Goal: Navigation & Orientation: Find specific page/section

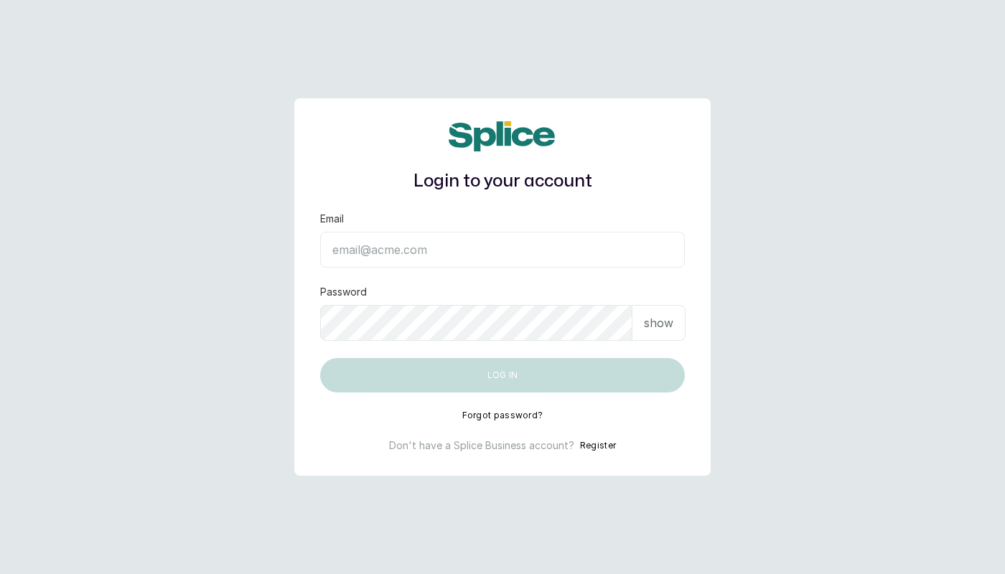
click at [562, 252] on input "Email" at bounding box center [502, 250] width 365 height 36
type input "[EMAIL_ADDRESS][DOMAIN_NAME]"
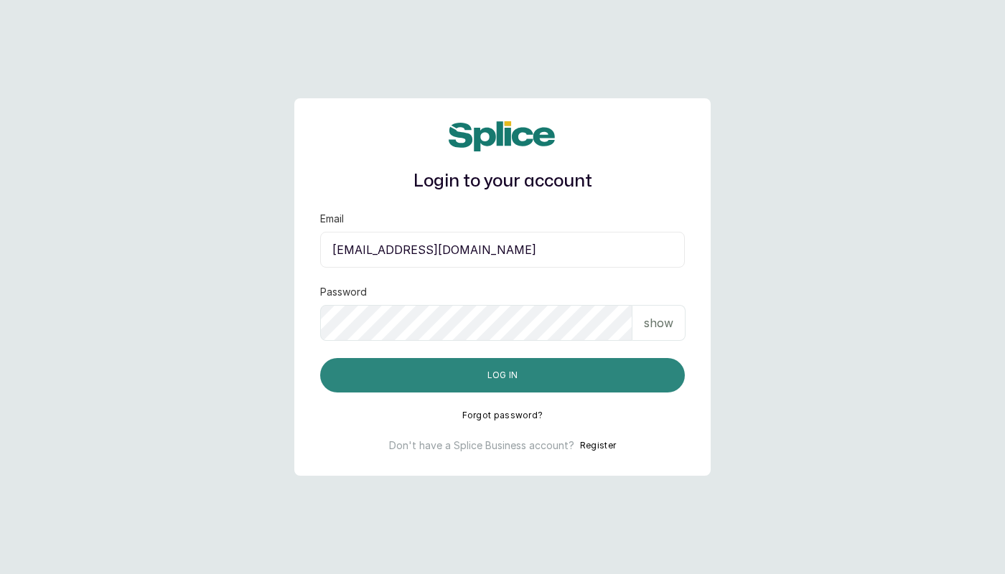
click at [493, 321] on button "Log in" at bounding box center [502, 375] width 365 height 34
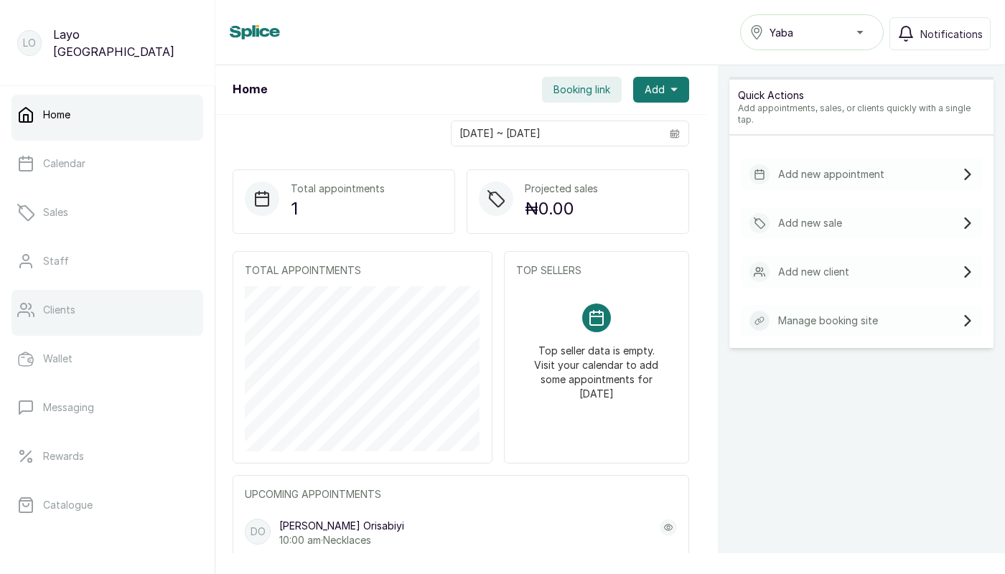
click at [70, 304] on p "Clients" at bounding box center [59, 310] width 32 height 14
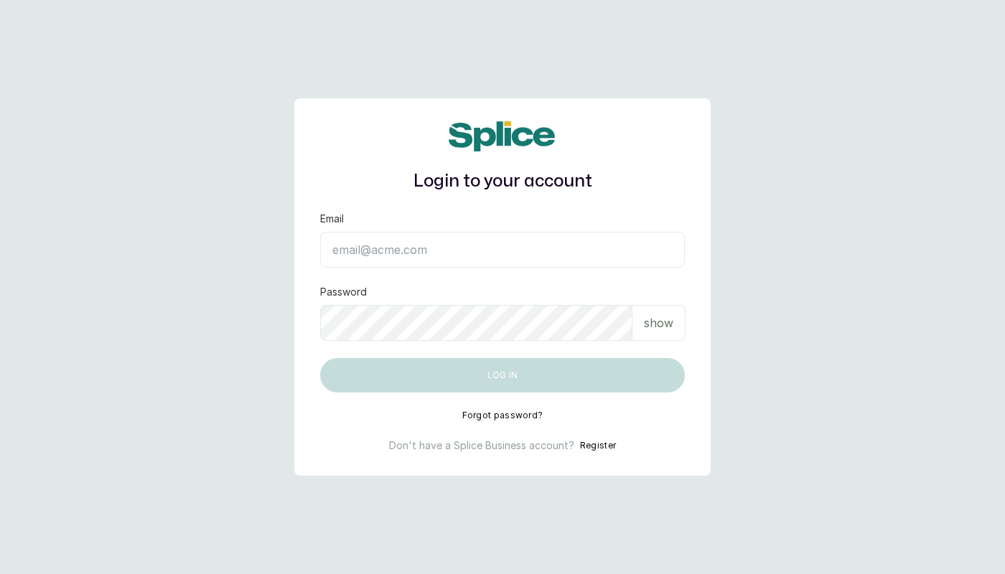
click at [828, 207] on main "Login to your account Email Password show Log in Forgot password? Don't have a …" at bounding box center [502, 287] width 1005 height 574
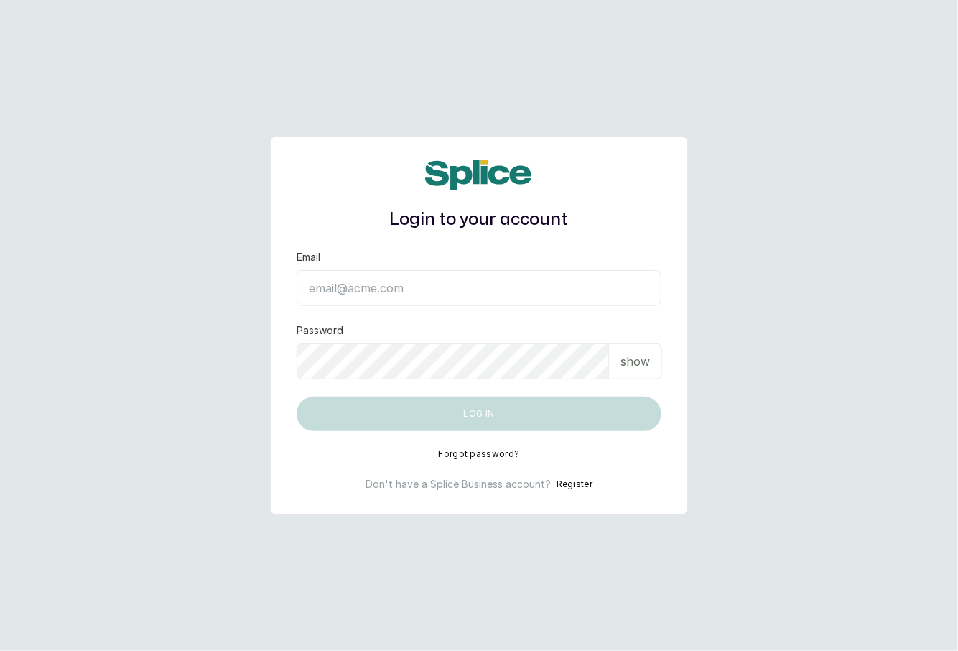
click at [386, 287] on input "Email" at bounding box center [479, 288] width 365 height 36
click at [371, 291] on input "Email" at bounding box center [479, 288] width 365 height 36
click at [361, 282] on input "Email" at bounding box center [479, 288] width 365 height 36
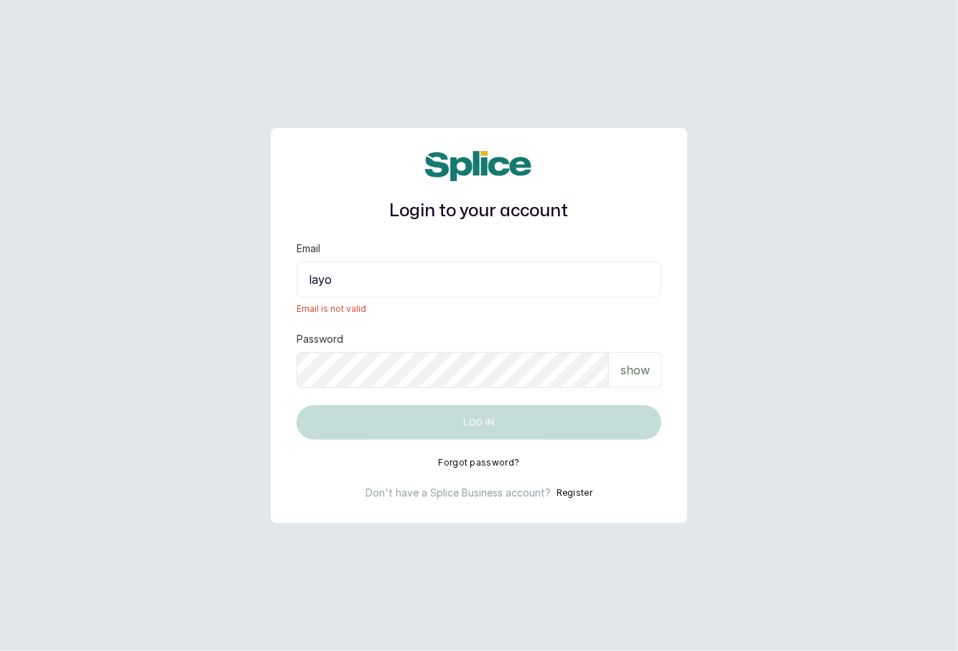
click at [369, 275] on input "layo" at bounding box center [479, 279] width 365 height 36
type input "layo@withsplice.com"
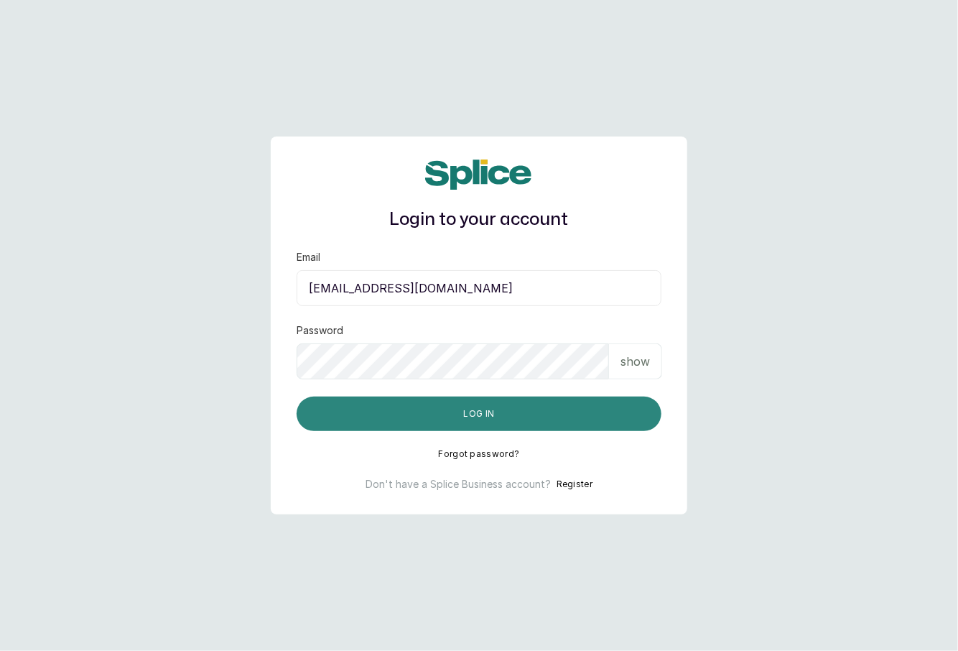
click at [414, 416] on button "Log in" at bounding box center [479, 413] width 365 height 34
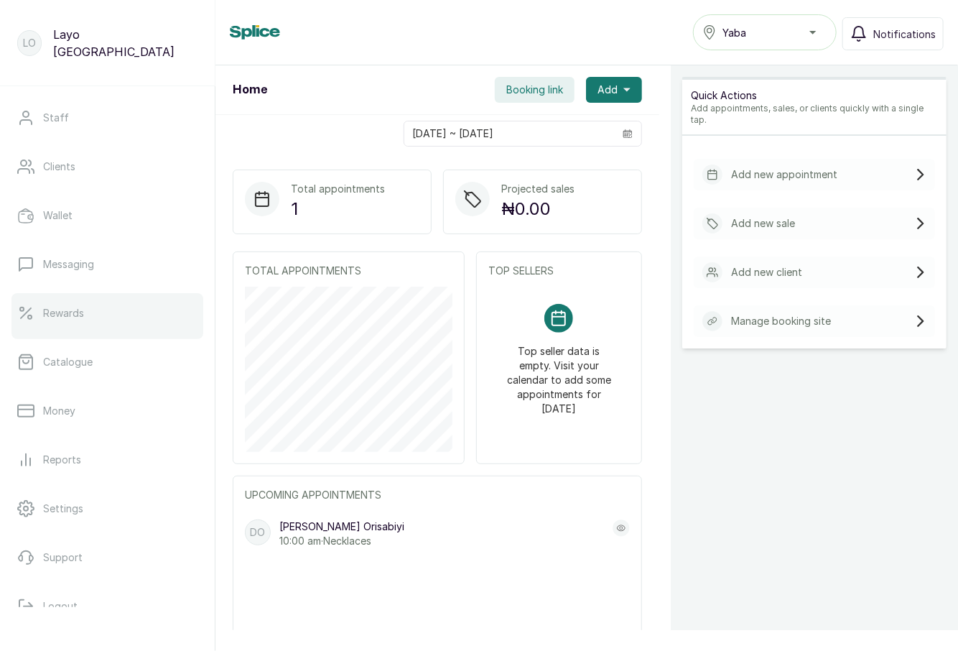
scroll to position [172, 0]
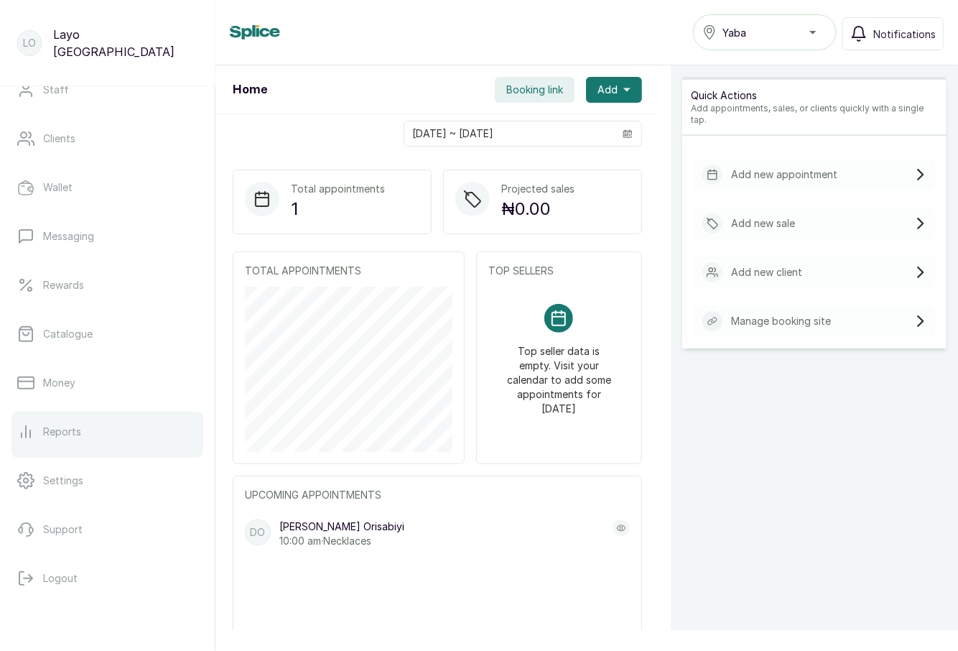
click at [76, 425] on p "Reports" at bounding box center [62, 431] width 38 height 14
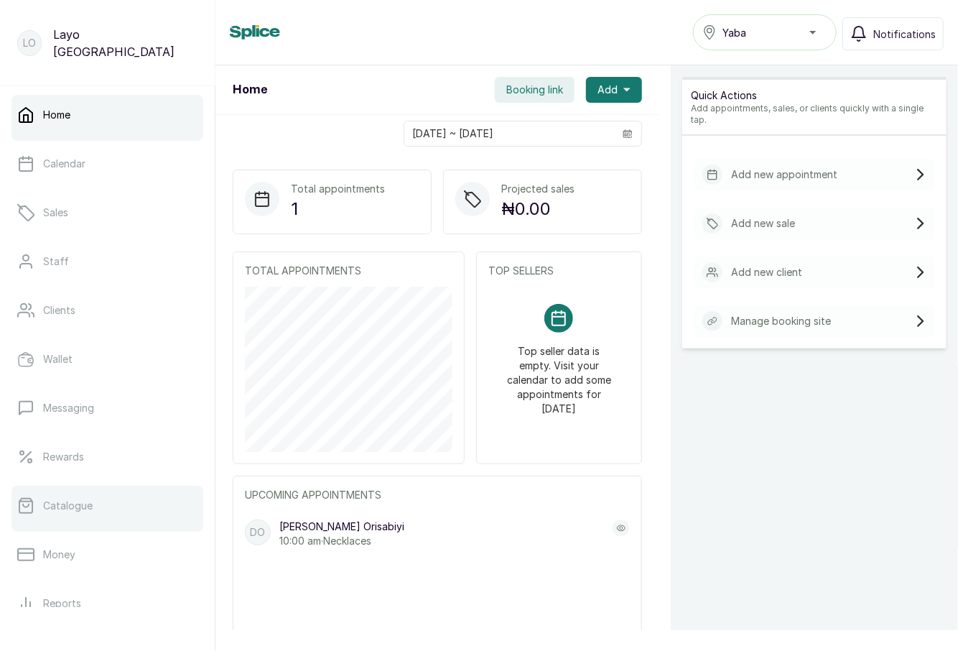
click at [66, 505] on p "Catalogue" at bounding box center [68, 505] width 50 height 14
